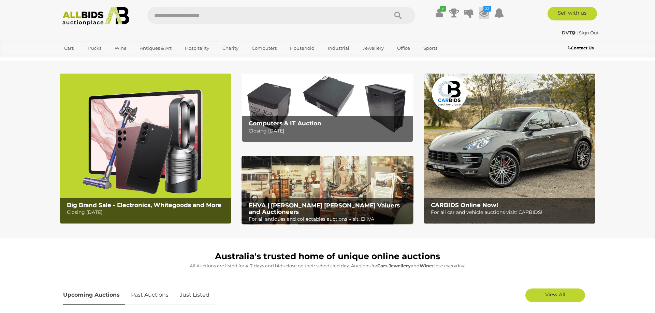
click at [486, 16] on icon at bounding box center [484, 13] width 10 height 12
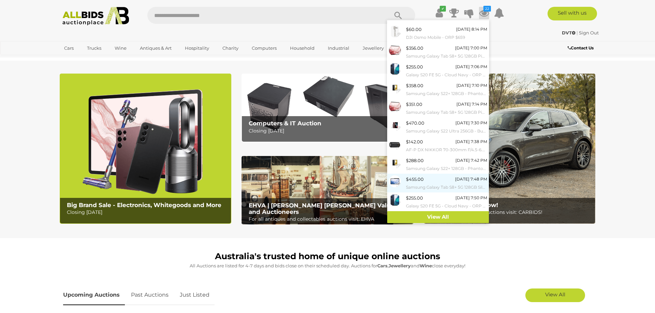
scroll to position [14, 0]
click at [437, 216] on link "View All" at bounding box center [438, 217] width 102 height 12
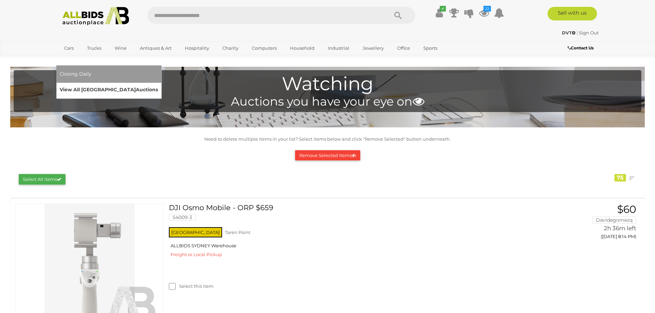
click at [158, 85] on link "View All Sydney Auctions" at bounding box center [109, 90] width 98 height 11
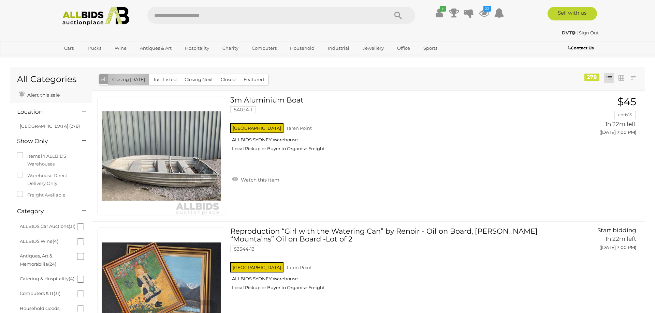
click at [125, 80] on button "Closing [DATE]" at bounding box center [128, 79] width 41 height 11
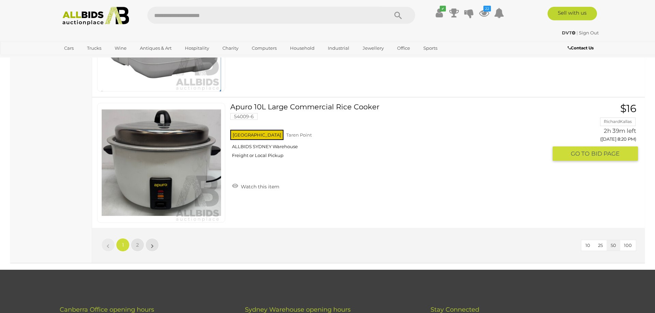
scroll to position [6442, 0]
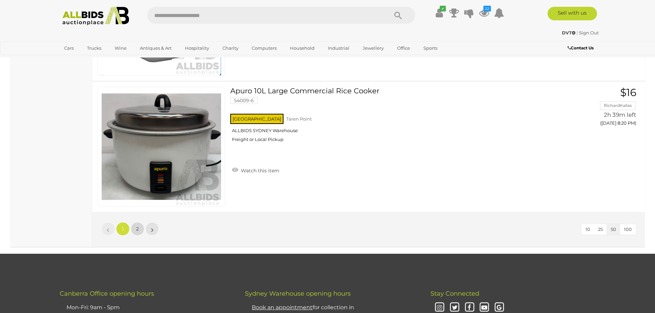
click at [140, 231] on link "2" at bounding box center [138, 229] width 14 height 14
